Goal: Information Seeking & Learning: Learn about a topic

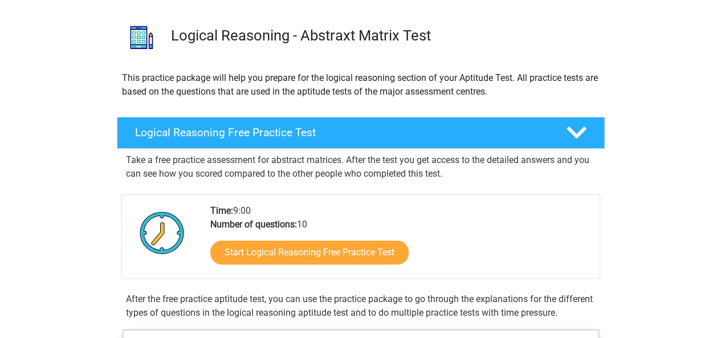
scroll to position [73, 0]
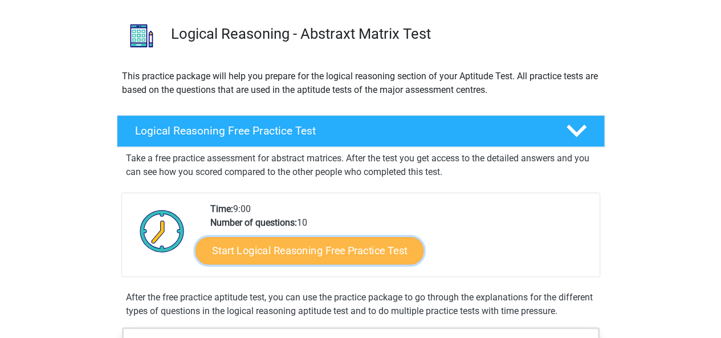
click at [358, 255] on link "Start Logical Reasoning Free Practice Test" at bounding box center [309, 249] width 228 height 27
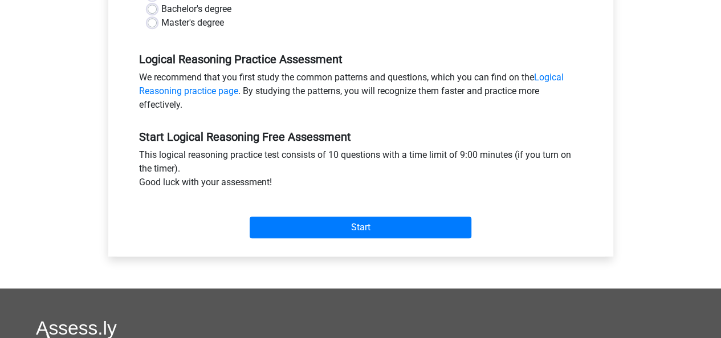
scroll to position [302, 0]
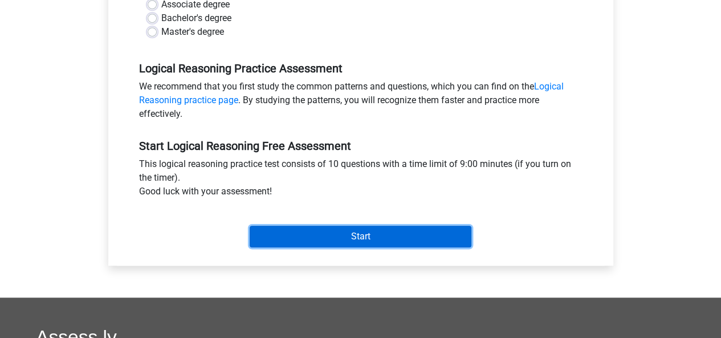
click at [336, 237] on input "Start" at bounding box center [361, 237] width 222 height 22
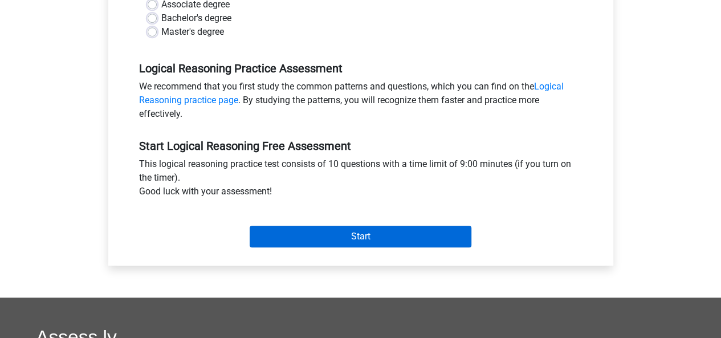
scroll to position [285, 0]
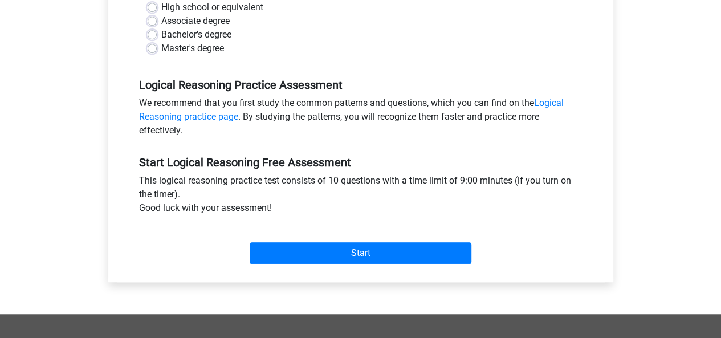
click at [197, 51] on label "Master's degree" at bounding box center [192, 49] width 63 height 14
click at [157, 51] on input "Master's degree" at bounding box center [152, 47] width 9 height 11
radio input "true"
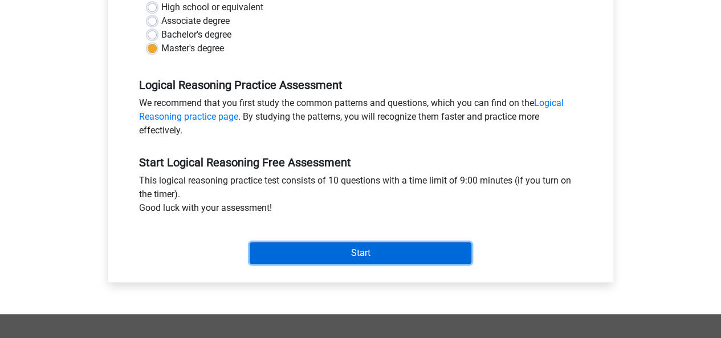
click at [397, 258] on input "Start" at bounding box center [361, 253] width 222 height 22
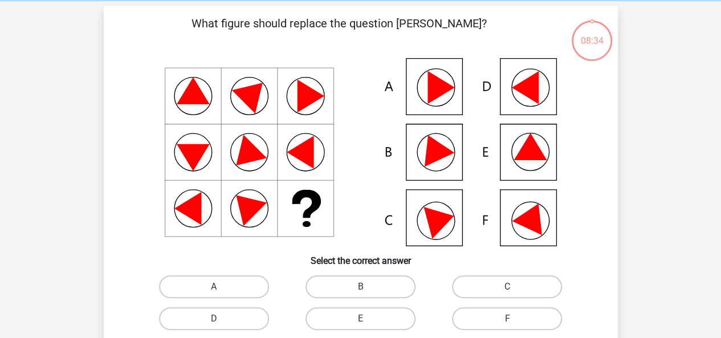
scroll to position [48, 0]
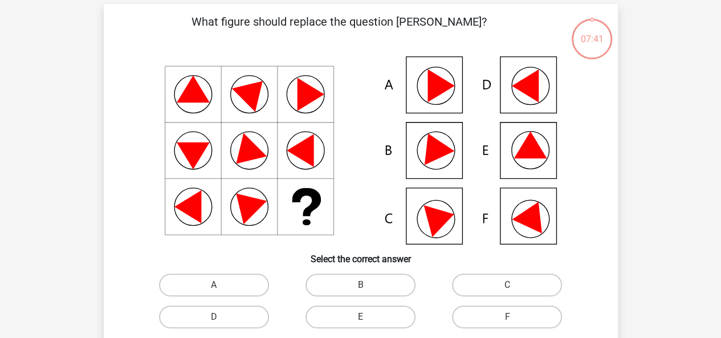
click at [427, 96] on icon at bounding box center [360, 150] width 459 height 188
click at [214, 291] on input "A" at bounding box center [217, 288] width 7 height 7
radio input "true"
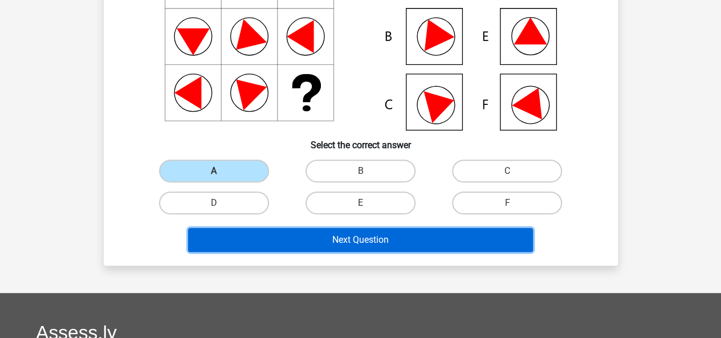
click at [393, 247] on button "Next Question" at bounding box center [360, 240] width 345 height 24
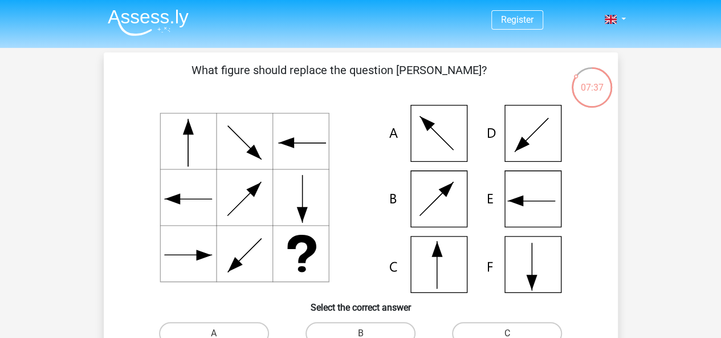
scroll to position [22, 0]
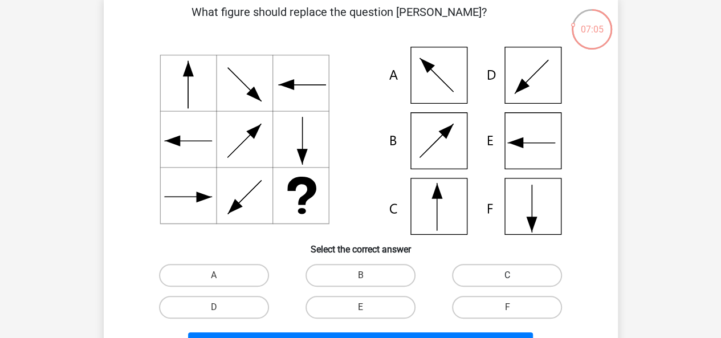
click at [493, 273] on label "C" at bounding box center [507, 275] width 110 height 23
click at [507, 275] on input "C" at bounding box center [510, 278] width 7 height 7
radio input "true"
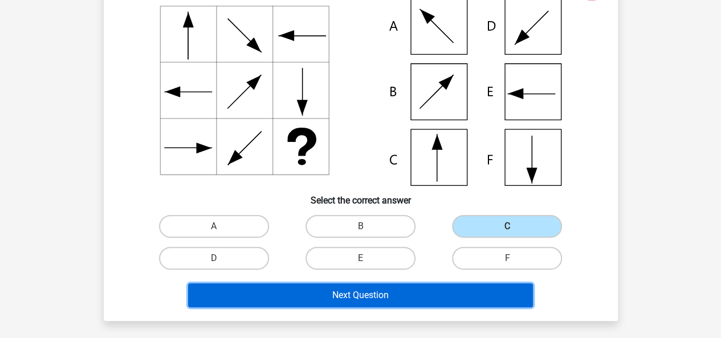
click at [377, 295] on button "Next Question" at bounding box center [360, 295] width 345 height 24
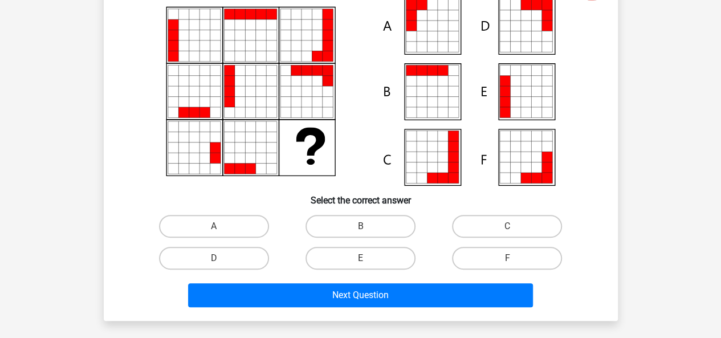
scroll to position [52, 0]
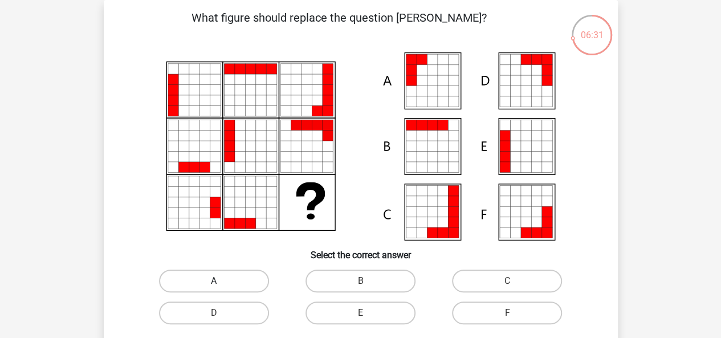
click at [183, 286] on label "A" at bounding box center [214, 280] width 110 height 23
click at [214, 286] on input "A" at bounding box center [217, 284] width 7 height 7
radio input "true"
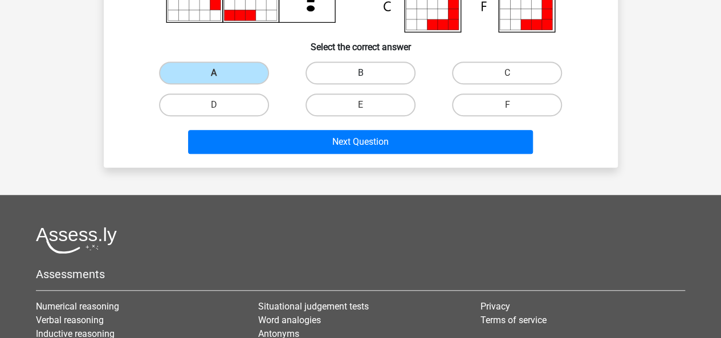
scroll to position [267, 0]
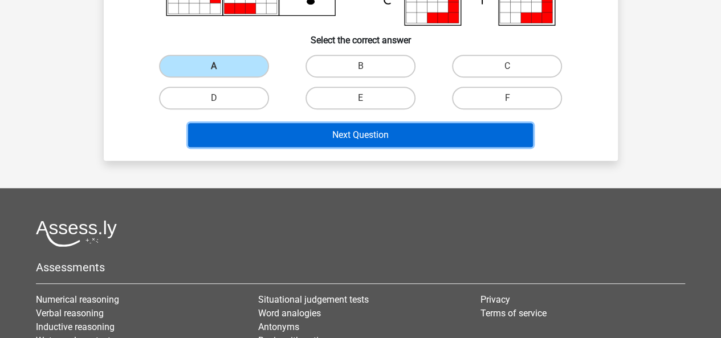
click at [454, 130] on button "Next Question" at bounding box center [360, 135] width 345 height 24
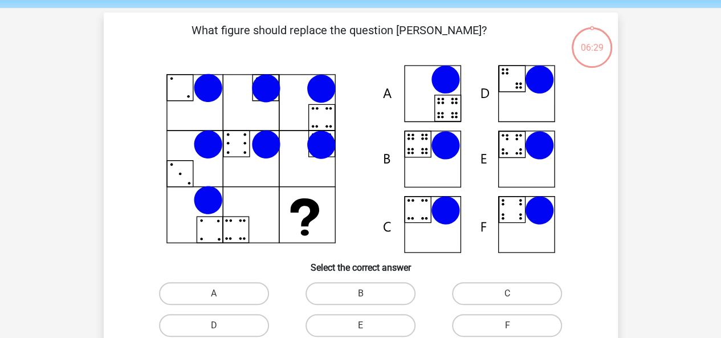
scroll to position [39, 0]
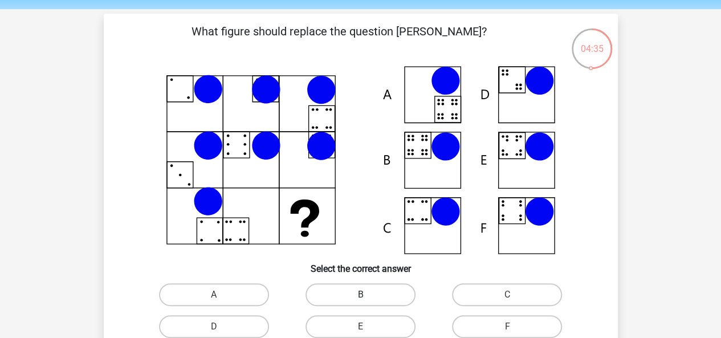
click at [375, 299] on label "B" at bounding box center [360, 294] width 110 height 23
click at [367, 299] on input "B" at bounding box center [363, 298] width 7 height 7
radio input "true"
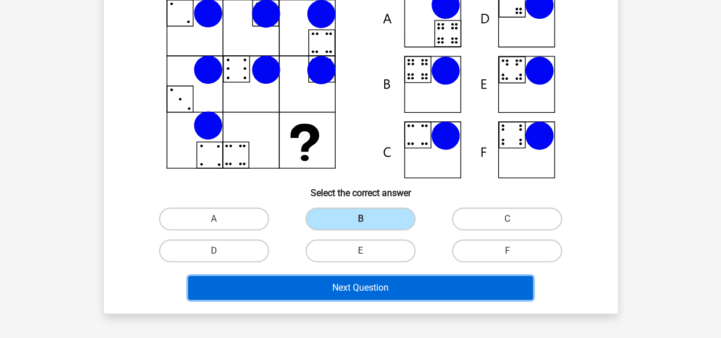
click at [415, 285] on button "Next Question" at bounding box center [360, 288] width 345 height 24
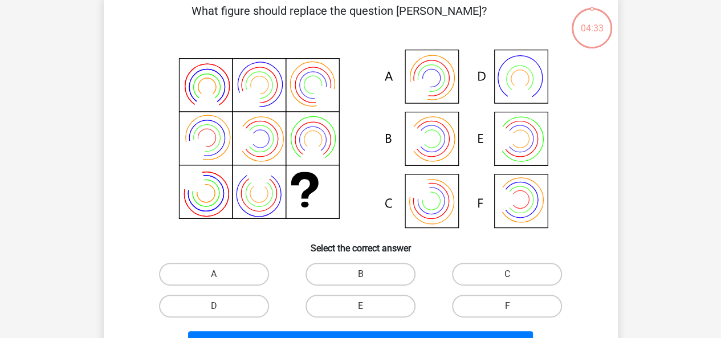
scroll to position [52, 0]
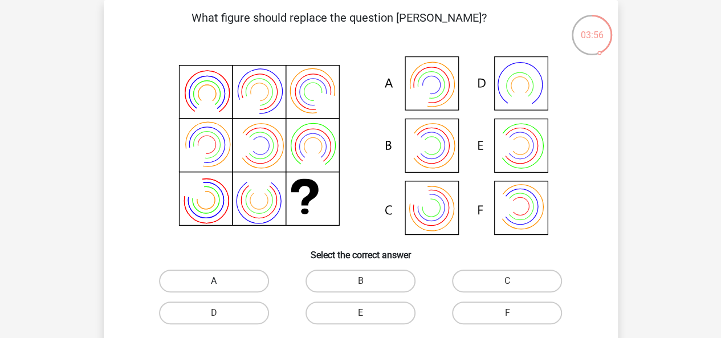
click at [234, 281] on label "A" at bounding box center [214, 280] width 110 height 23
click at [221, 281] on input "A" at bounding box center [217, 284] width 7 height 7
radio input "true"
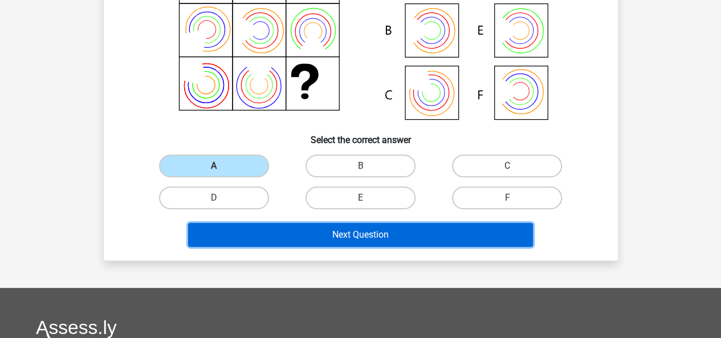
click at [405, 234] on button "Next Question" at bounding box center [360, 235] width 345 height 24
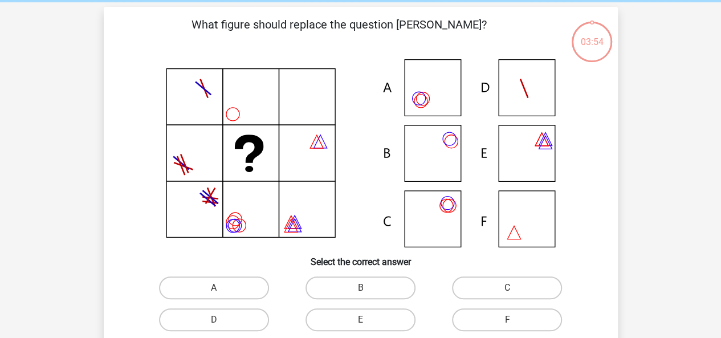
scroll to position [45, 0]
click at [497, 288] on label "C" at bounding box center [507, 288] width 110 height 23
click at [507, 288] on input "C" at bounding box center [510, 291] width 7 height 7
radio input "true"
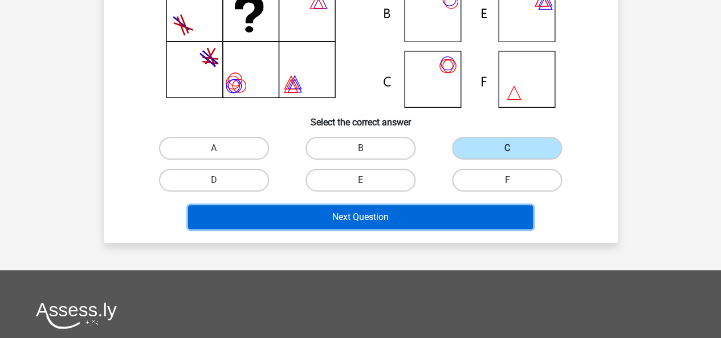
drag, startPoint x: 472, startPoint y: 226, endPoint x: 505, endPoint y: 223, distance: 33.8
click at [505, 223] on button "Next Question" at bounding box center [360, 217] width 345 height 24
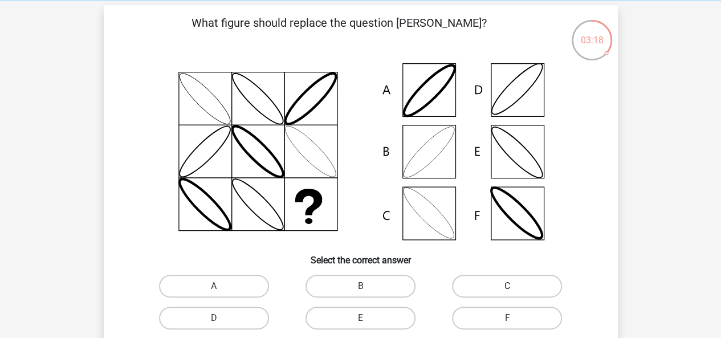
scroll to position [48, 0]
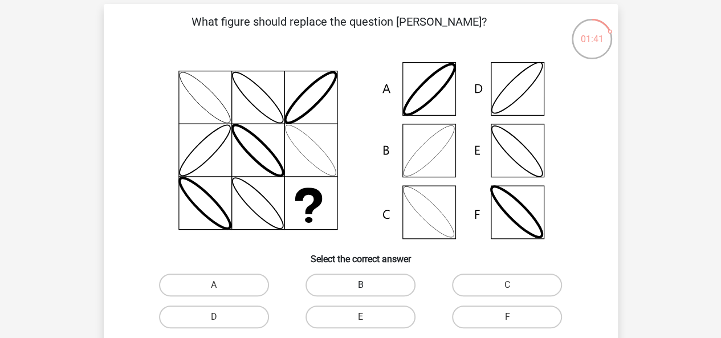
click at [342, 292] on label "B" at bounding box center [360, 284] width 110 height 23
click at [360, 292] on input "B" at bounding box center [363, 288] width 7 height 7
radio input "true"
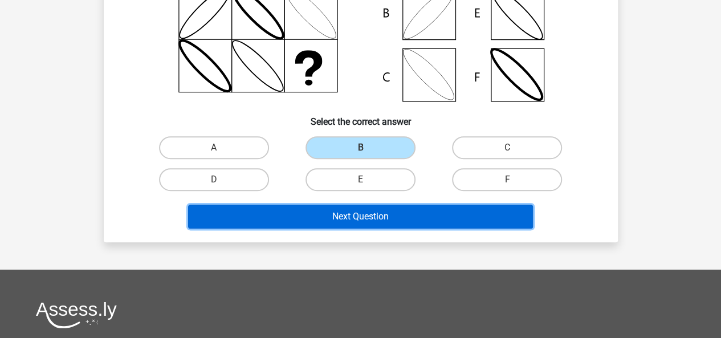
click at [446, 216] on button "Next Question" at bounding box center [360, 217] width 345 height 24
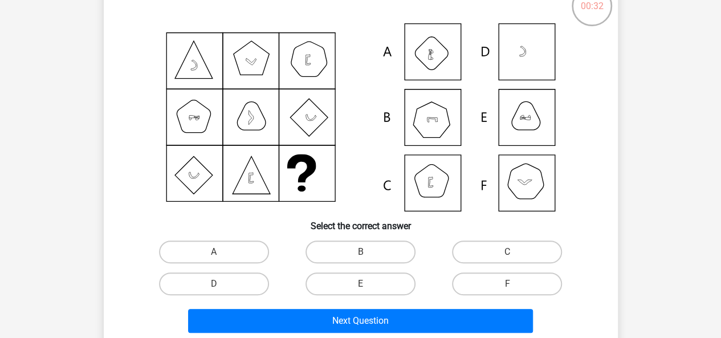
scroll to position [81, 0]
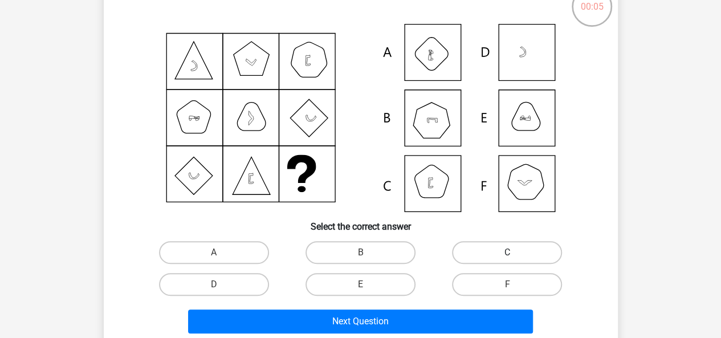
click at [507, 248] on label "C" at bounding box center [507, 252] width 110 height 23
click at [507, 252] on input "C" at bounding box center [510, 255] width 7 height 7
radio input "true"
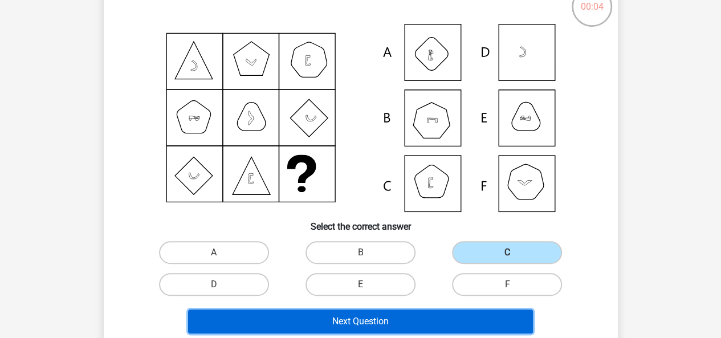
click at [473, 317] on button "Next Question" at bounding box center [360, 321] width 345 height 24
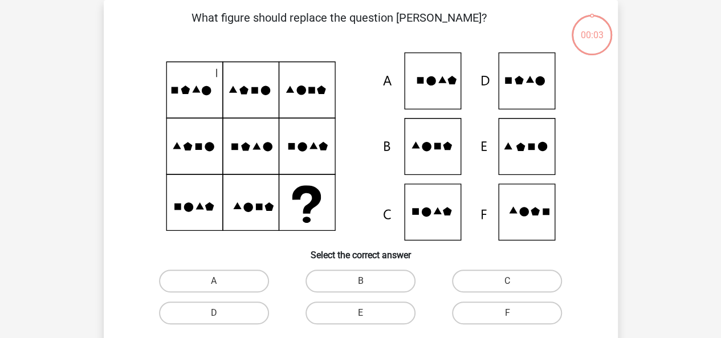
scroll to position [52, 0]
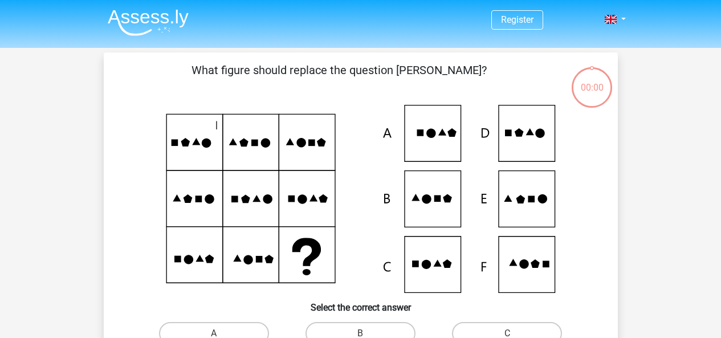
scroll to position [52, 0]
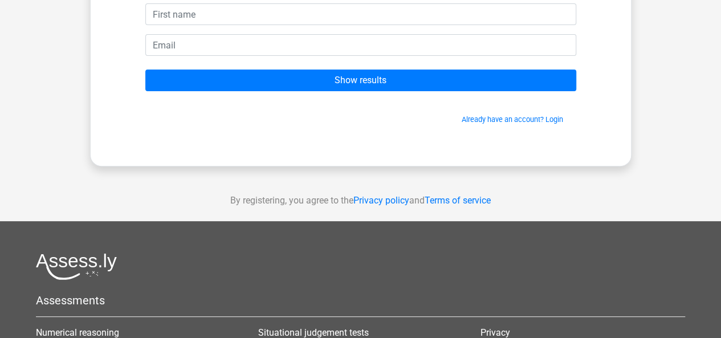
scroll to position [162, 0]
